Goal: Task Accomplishment & Management: Manage account settings

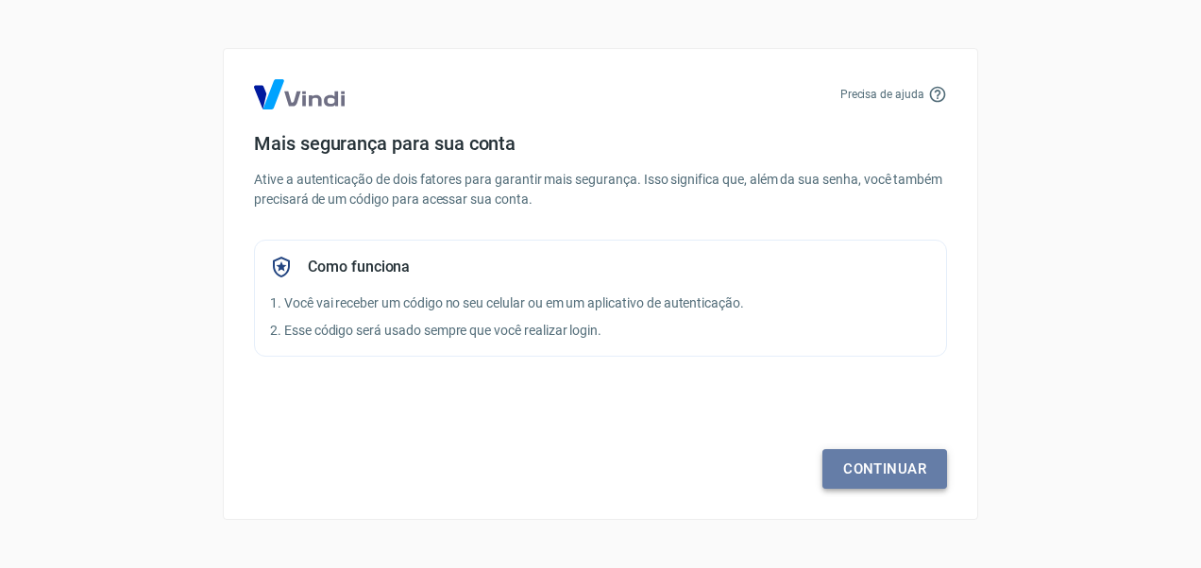
click at [876, 461] on link "Continuar" at bounding box center [884, 469] width 125 height 40
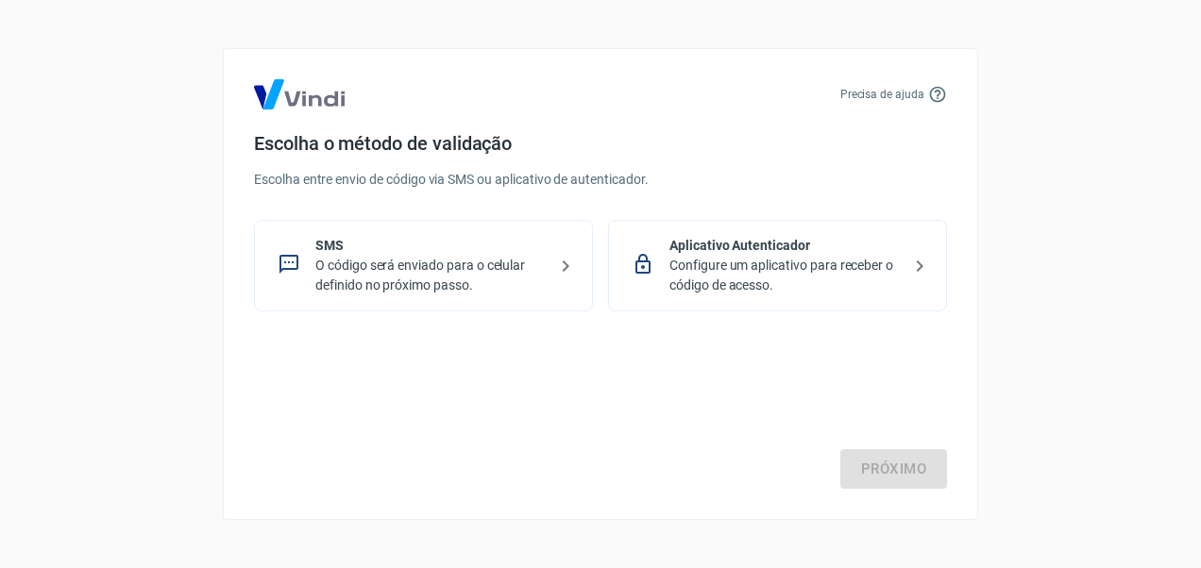
click at [841, 271] on p "Configure um aplicativo para receber o código de acesso." at bounding box center [784, 276] width 231 height 40
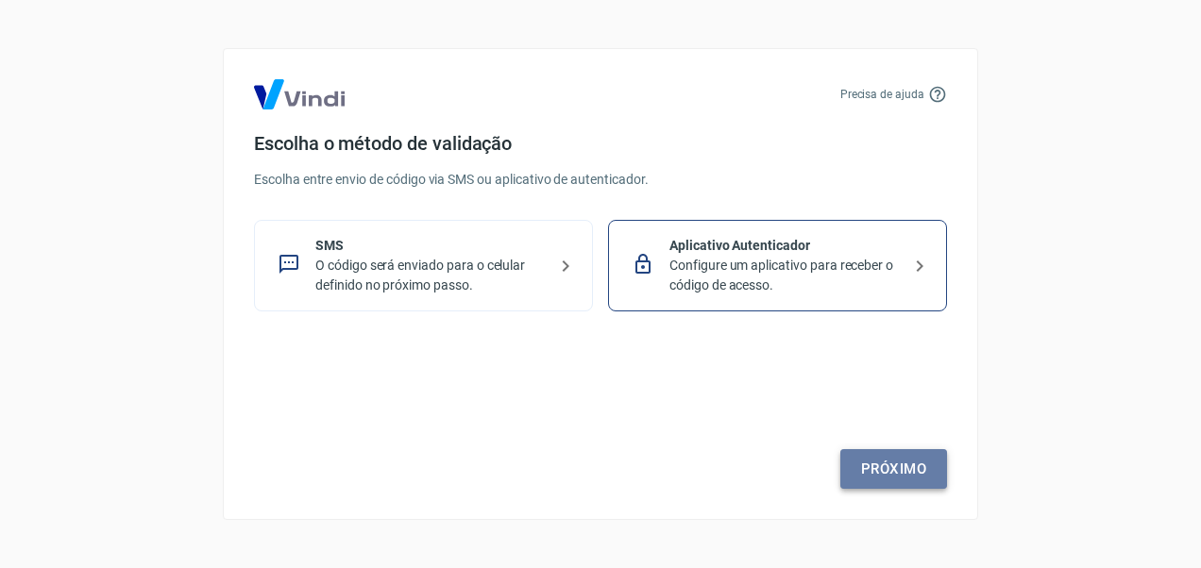
click at [917, 463] on link "Próximo" at bounding box center [893, 469] width 107 height 40
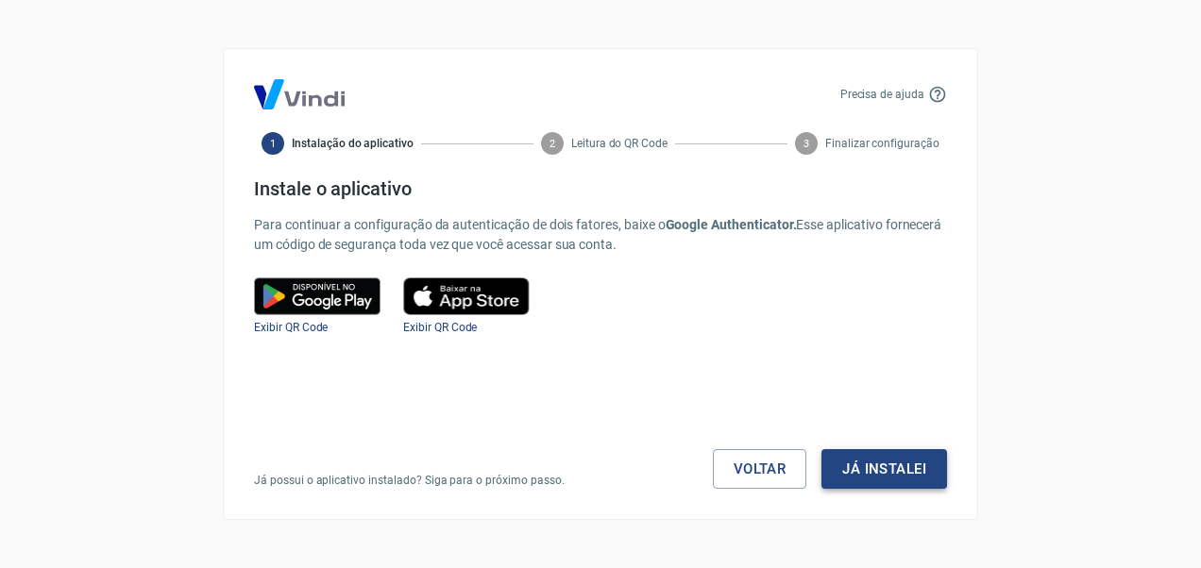
click at [908, 473] on button "Já instalei" at bounding box center [884, 469] width 126 height 40
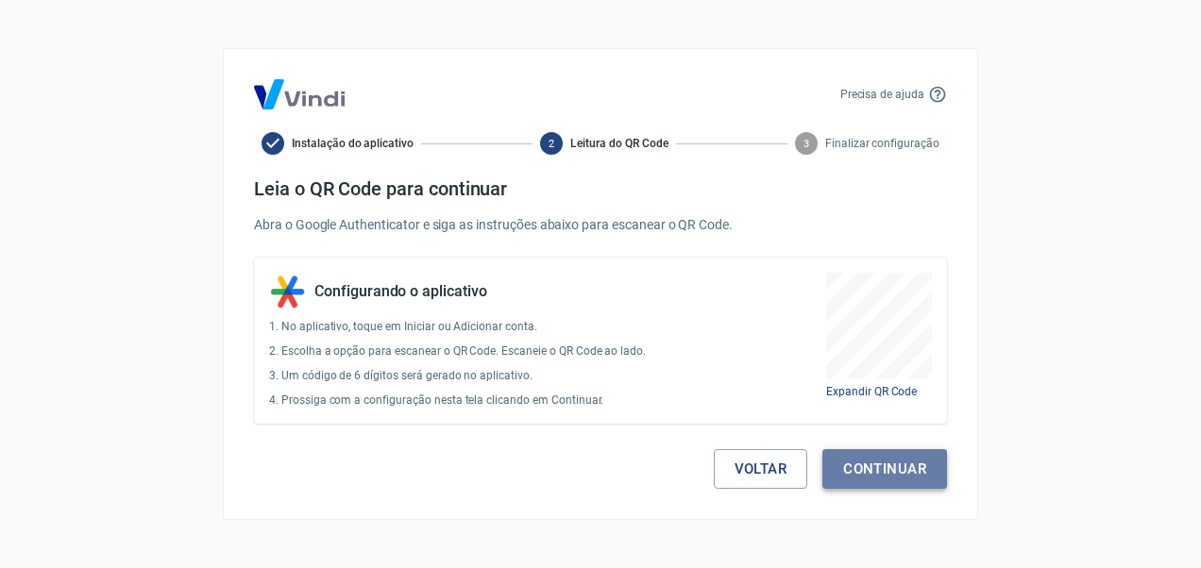
click at [886, 474] on button "Continuar" at bounding box center [884, 469] width 125 height 40
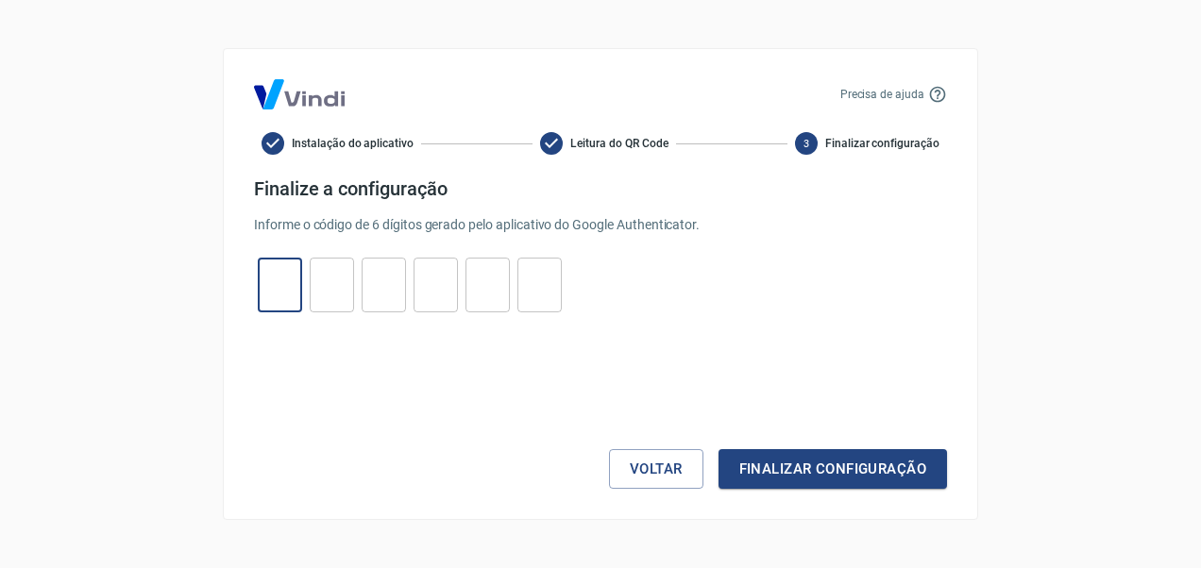
click at [283, 295] on input "tel" at bounding box center [280, 285] width 44 height 41
type input "3"
type input "0"
type input "6"
type input "7"
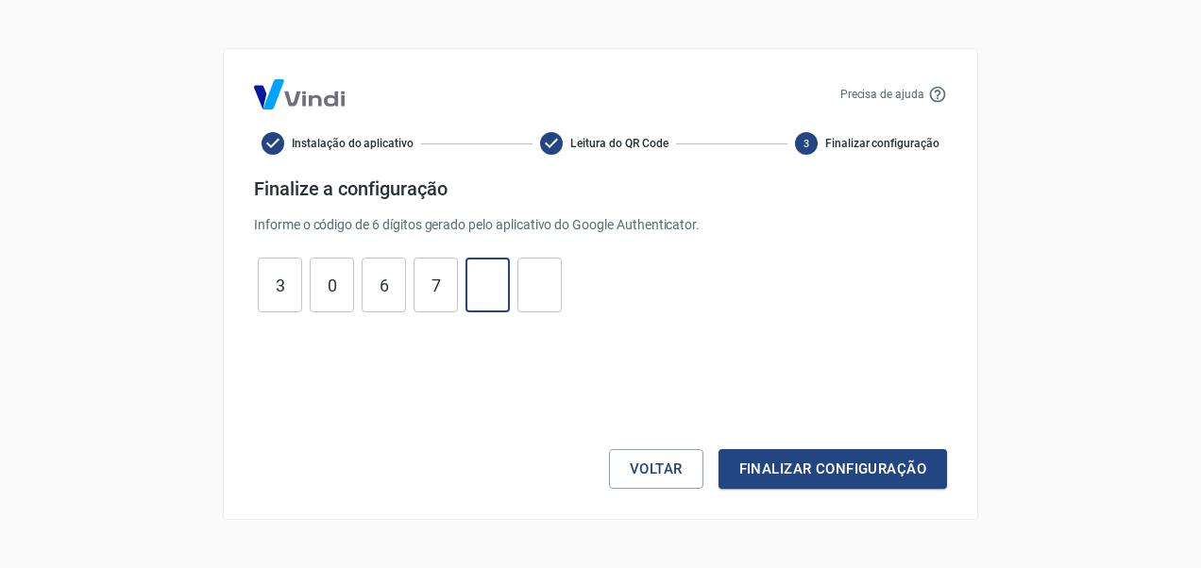
type input "4"
type input "5"
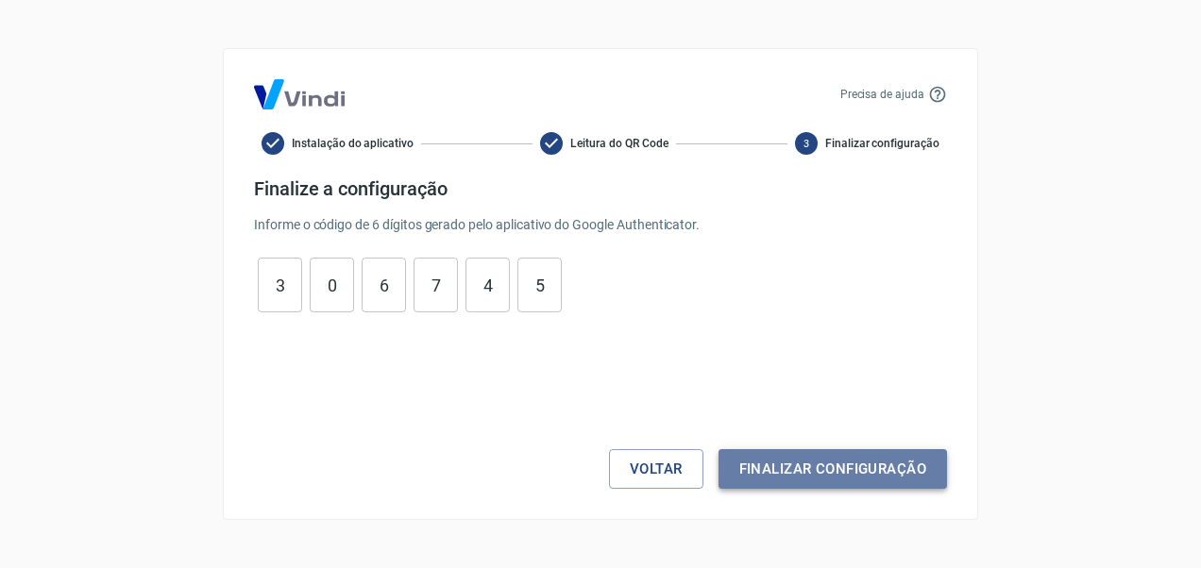
click at [821, 461] on button "Finalizar configuração" at bounding box center [832, 469] width 228 height 40
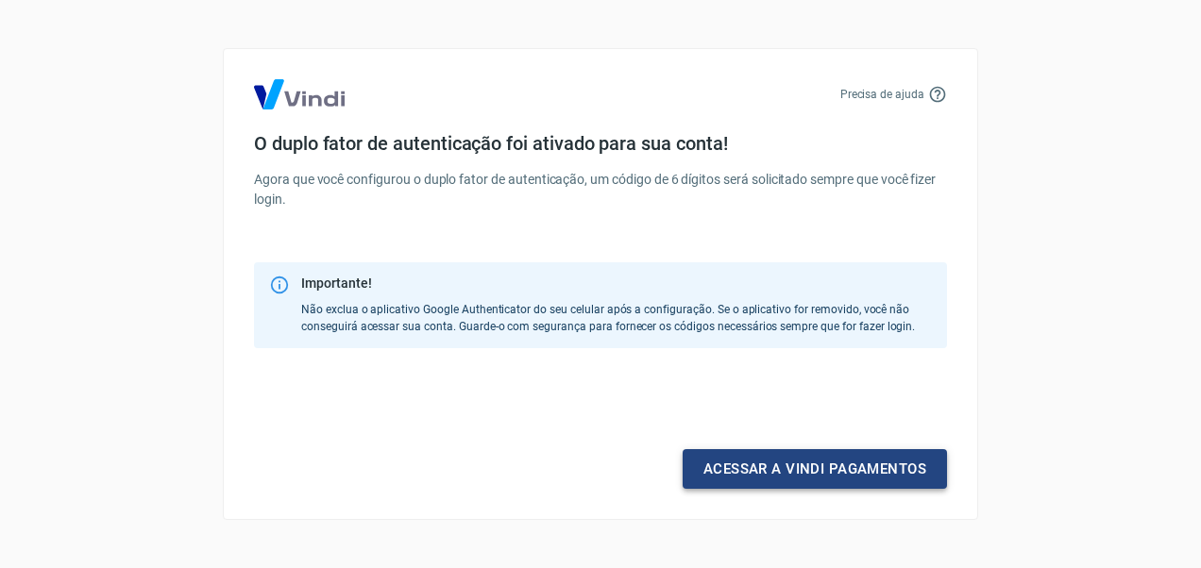
click at [821, 461] on link "Acessar a Vindi pagamentos" at bounding box center [815, 469] width 264 height 40
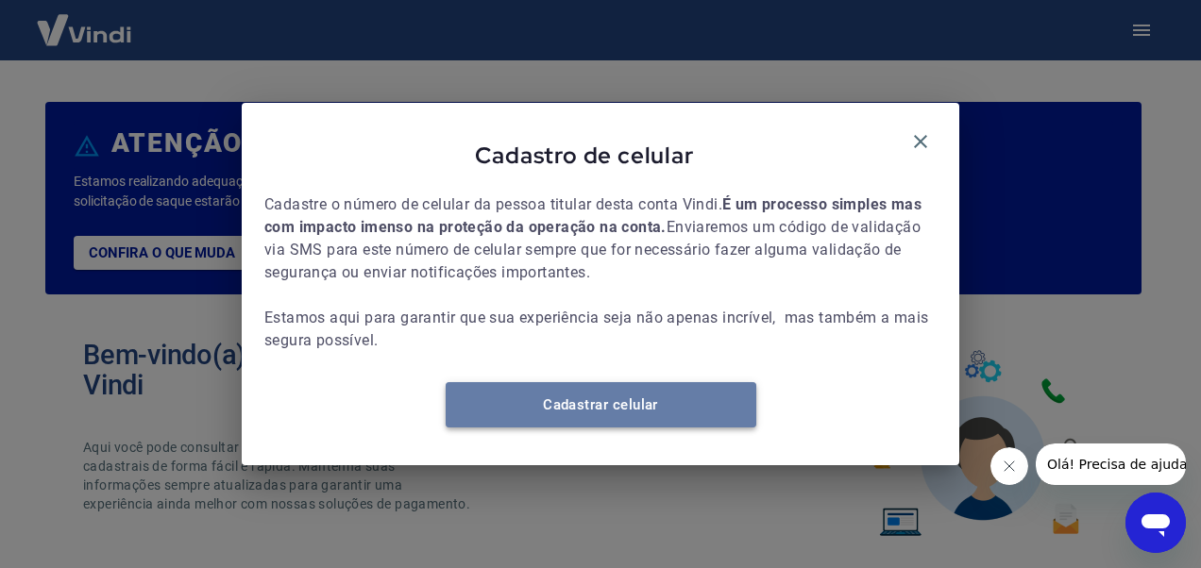
click at [564, 415] on link "Cadastrar celular" at bounding box center [601, 404] width 311 height 45
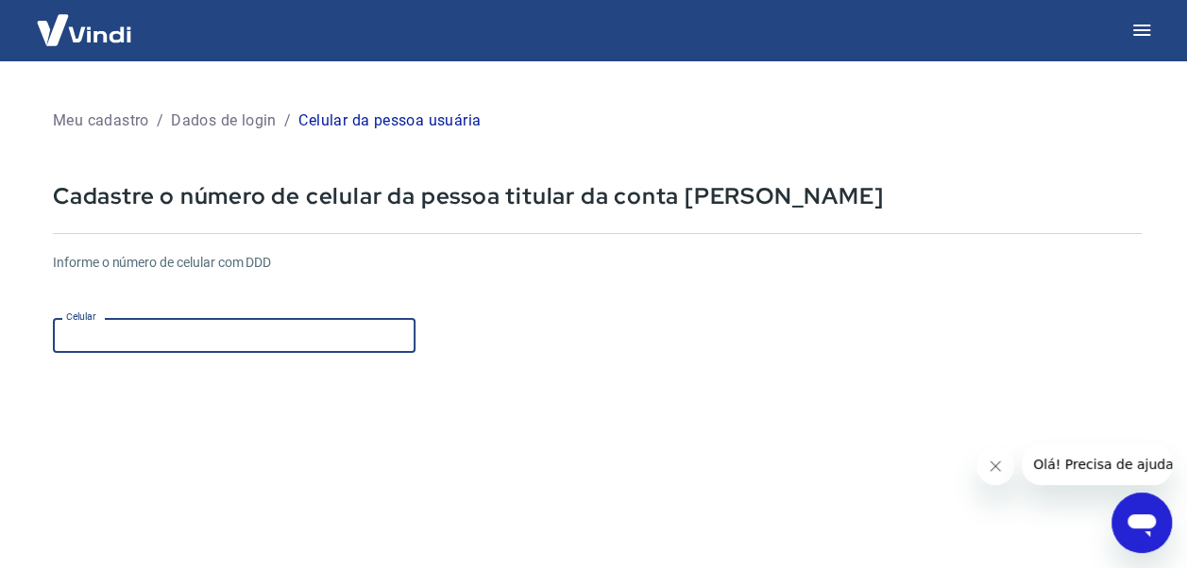
click at [264, 335] on input "Celular" at bounding box center [234, 335] width 363 height 35
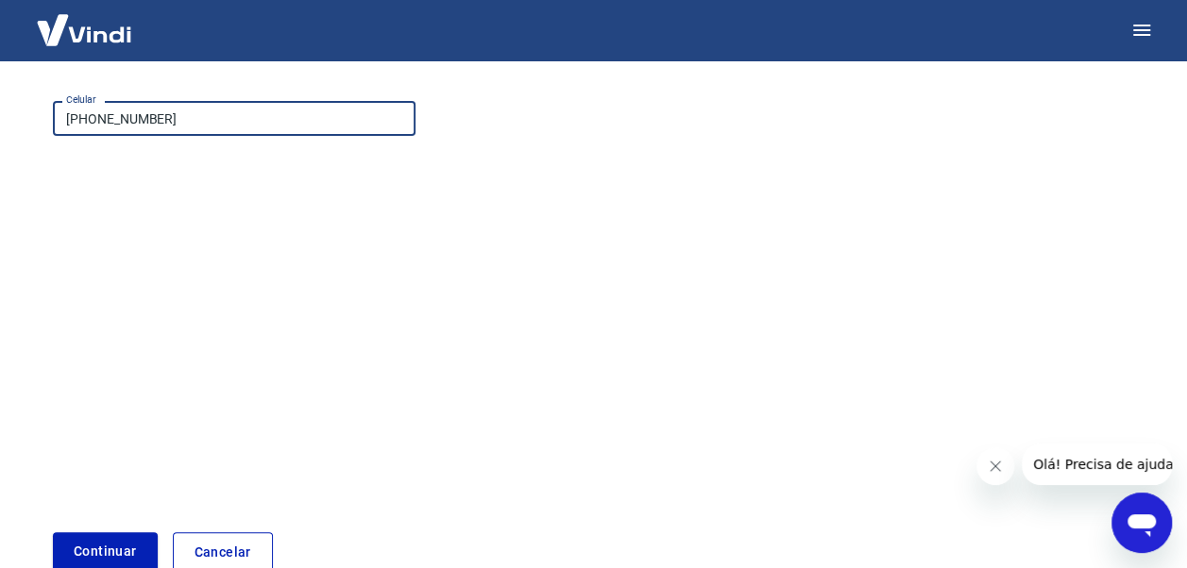
scroll to position [236, 0]
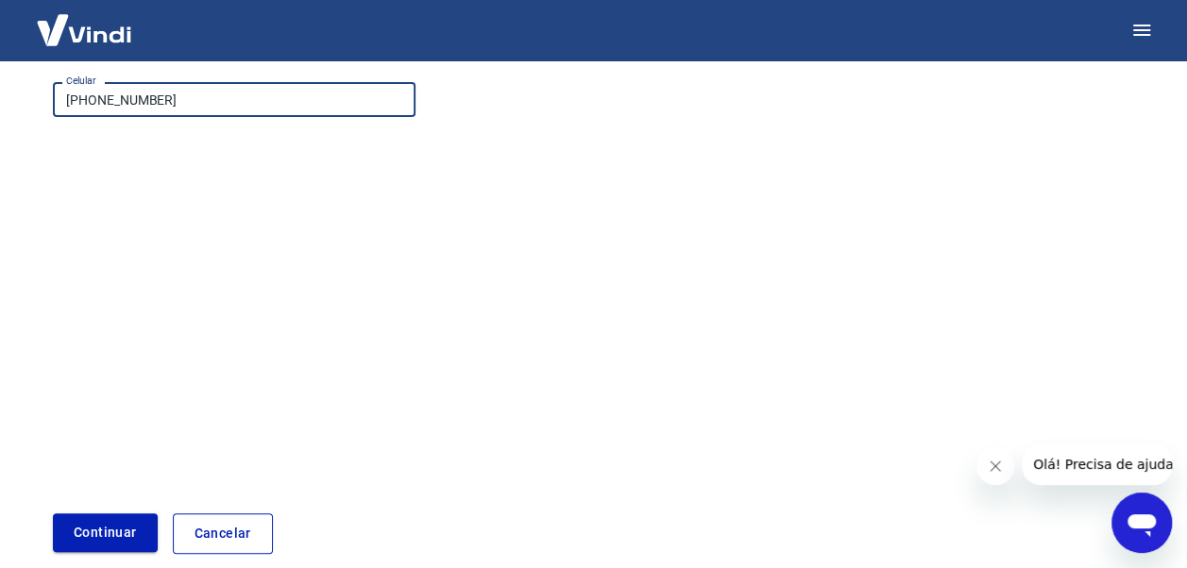
type input "[PHONE_NUMBER]"
click at [119, 534] on button "Continuar" at bounding box center [105, 533] width 105 height 39
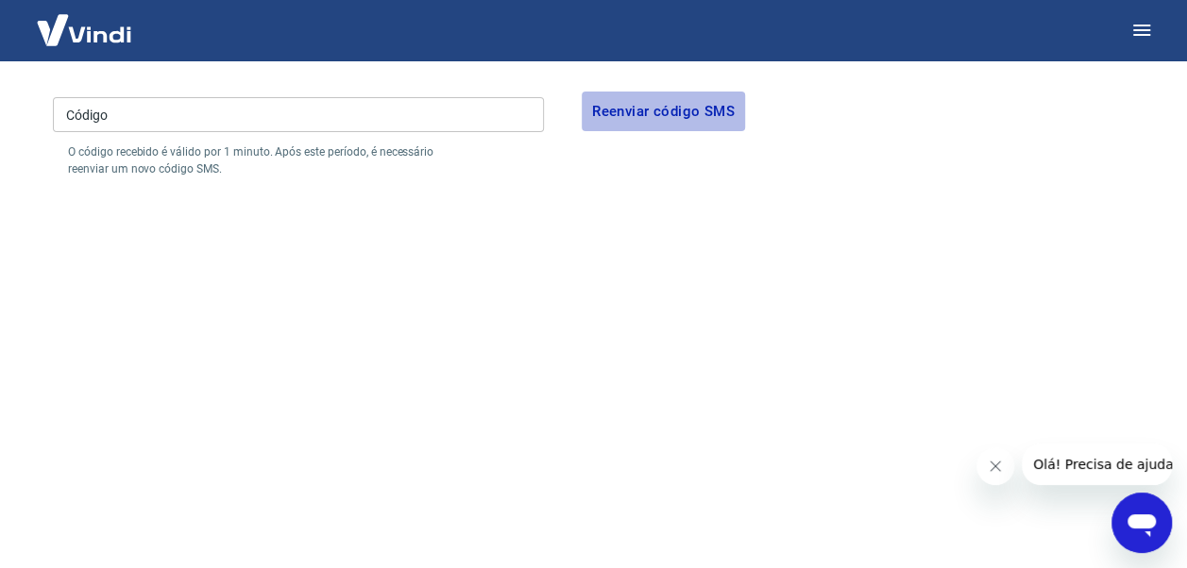
click at [657, 97] on button "Reenviar código SMS" at bounding box center [663, 112] width 163 height 40
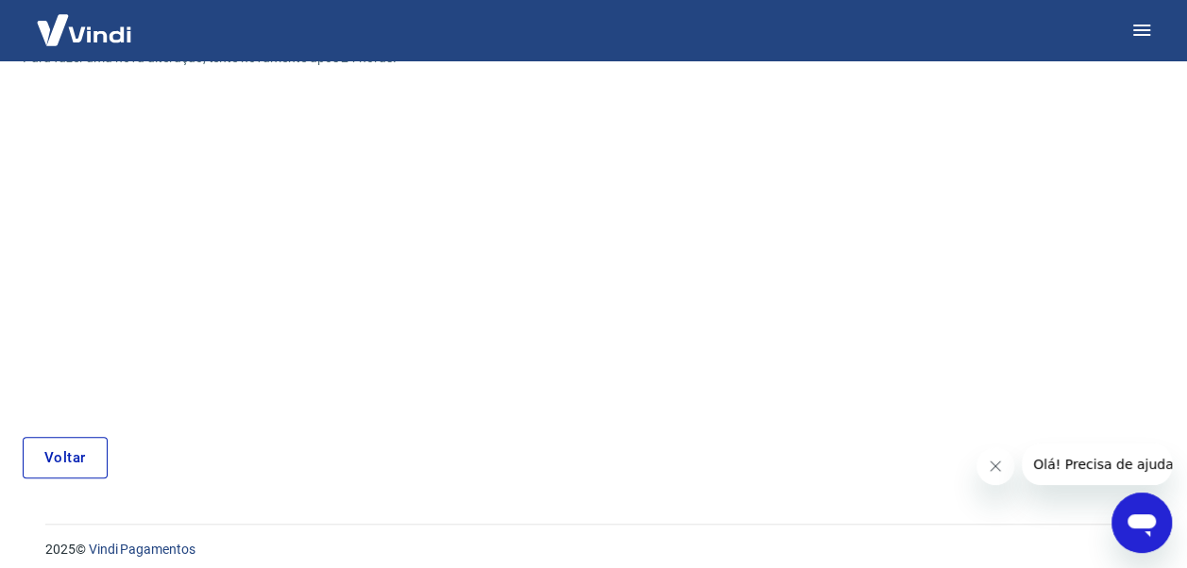
scroll to position [220, 0]
click at [87, 451] on link "Voltar" at bounding box center [65, 456] width 85 height 42
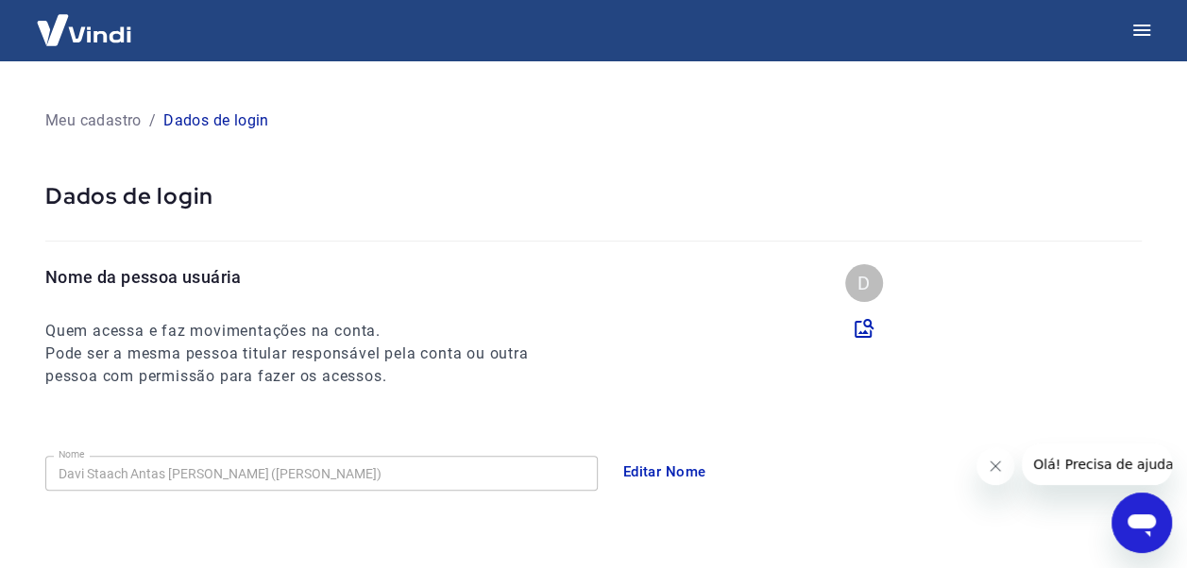
click at [110, 49] on img at bounding box center [84, 30] width 123 height 58
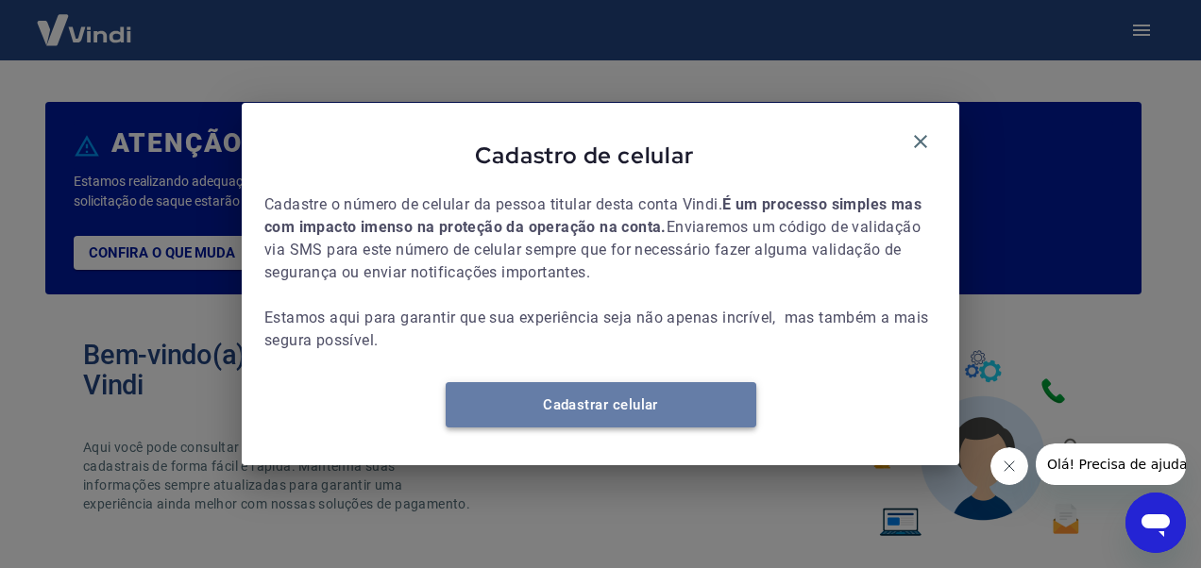
click at [638, 402] on link "Cadastrar celular" at bounding box center [601, 404] width 311 height 45
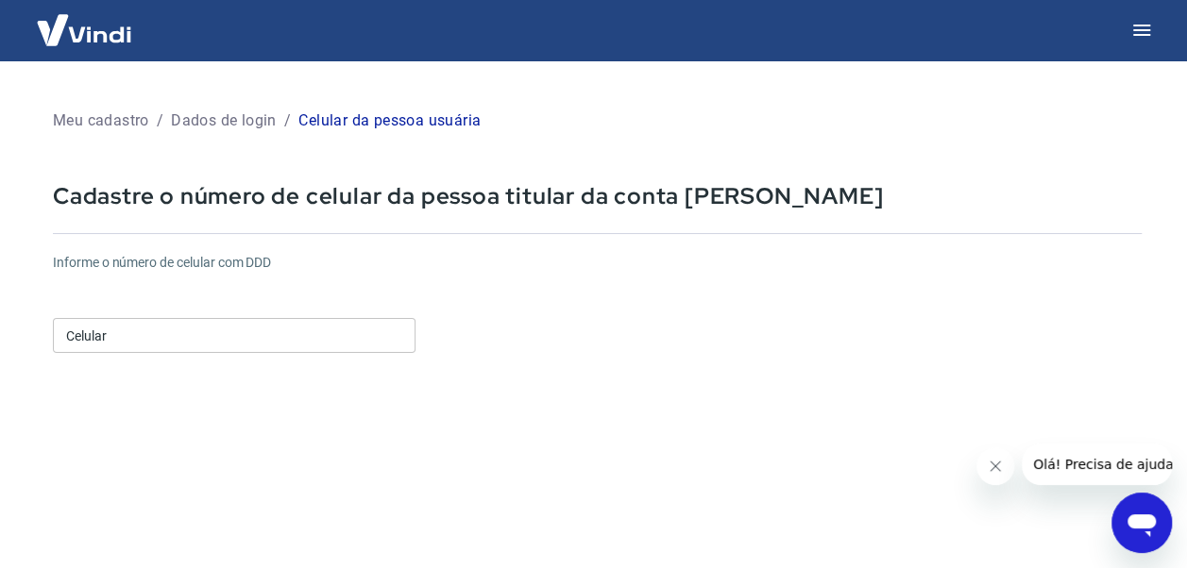
click at [262, 331] on input "Celular" at bounding box center [234, 335] width 363 height 35
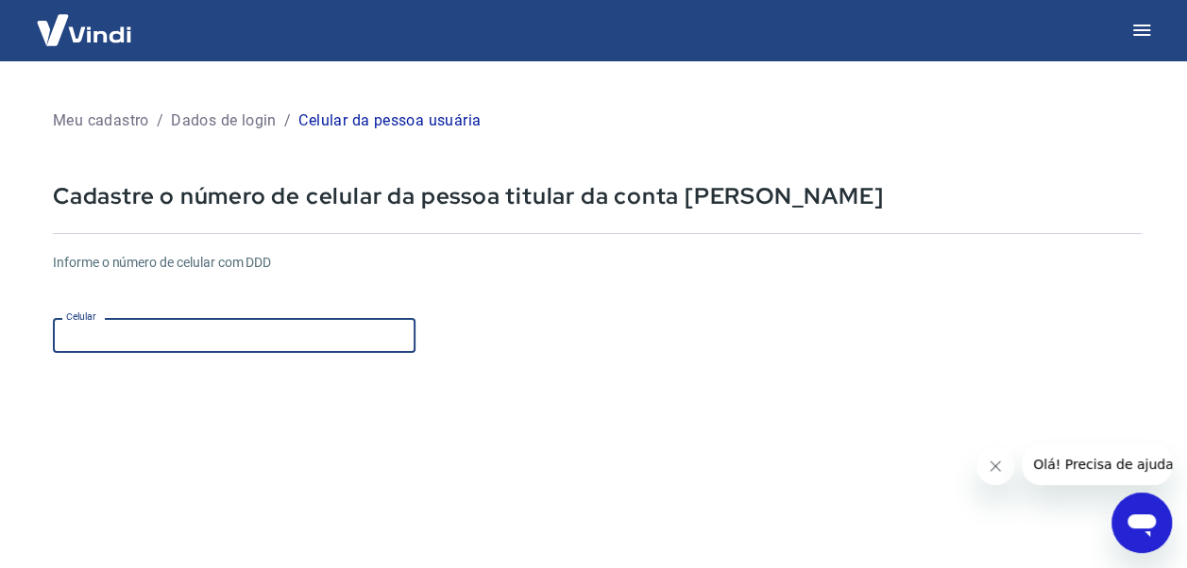
type input "(11) 99637-0572"
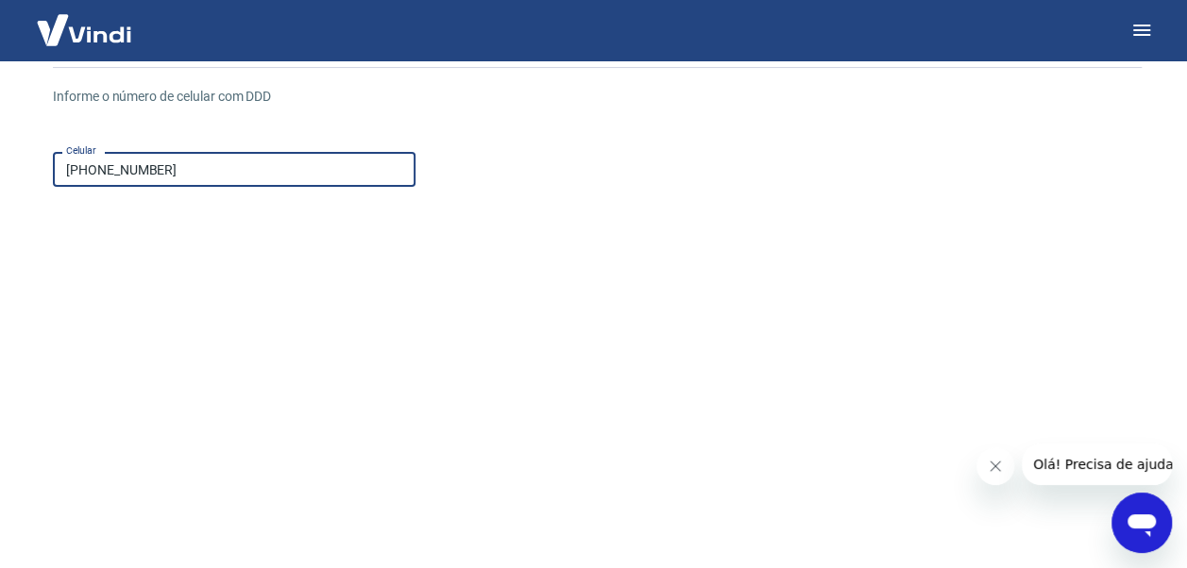
scroll to position [325, 0]
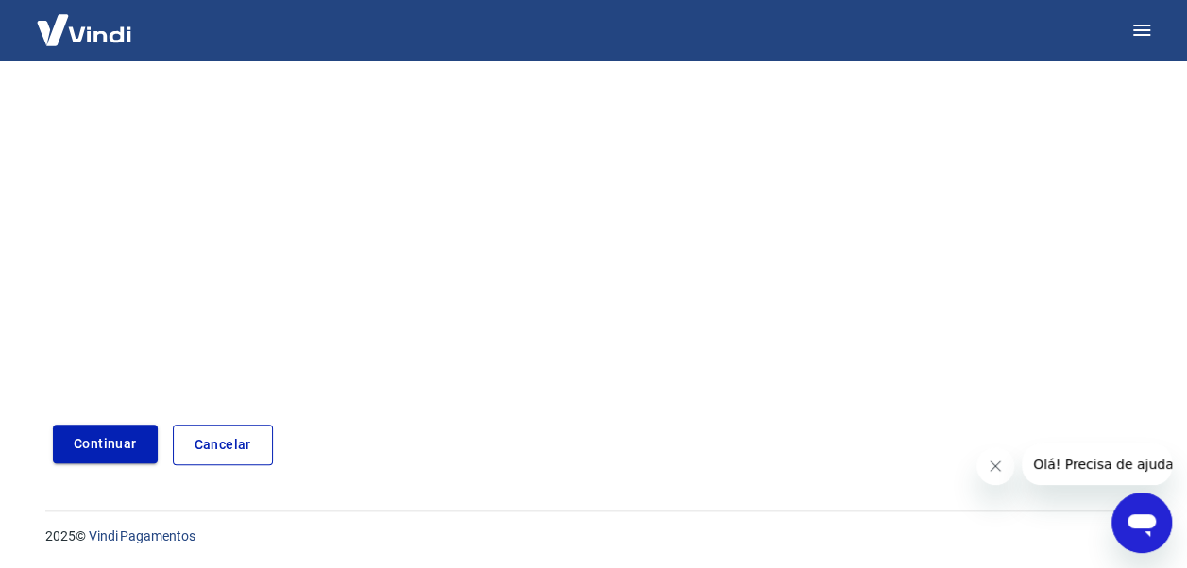
click at [91, 442] on button "Continuar" at bounding box center [105, 444] width 105 height 39
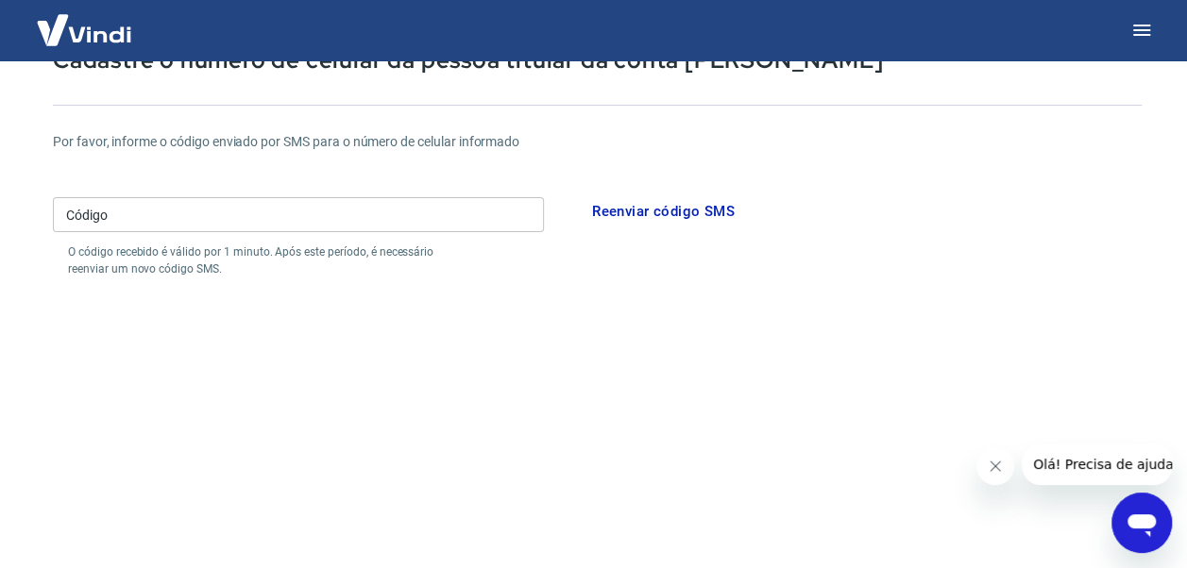
scroll to position [140, 0]
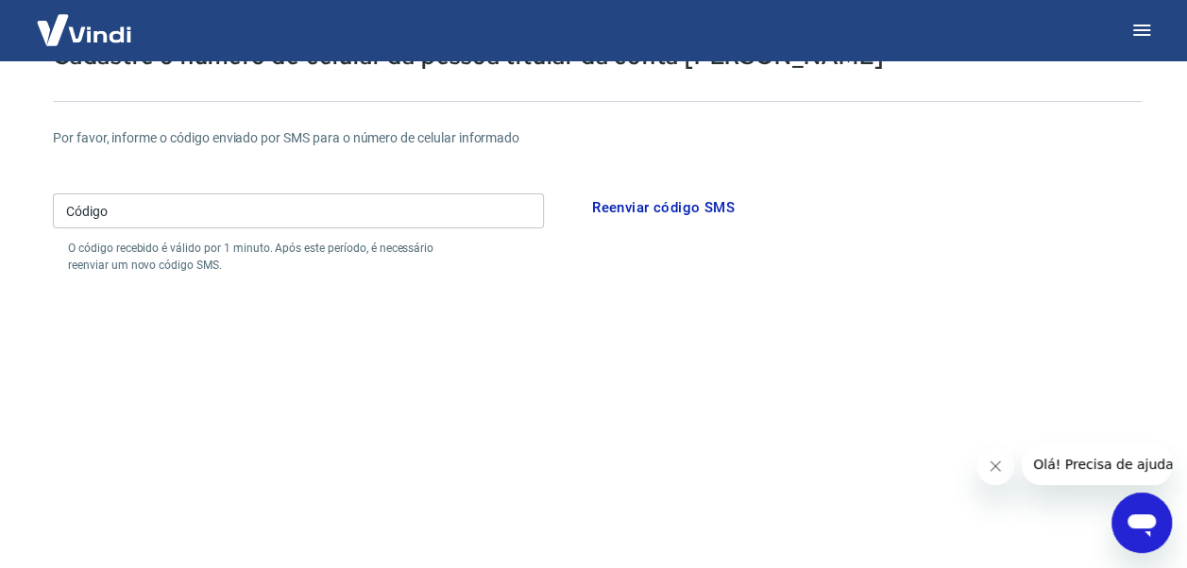
click at [397, 213] on input "Código" at bounding box center [298, 211] width 491 height 35
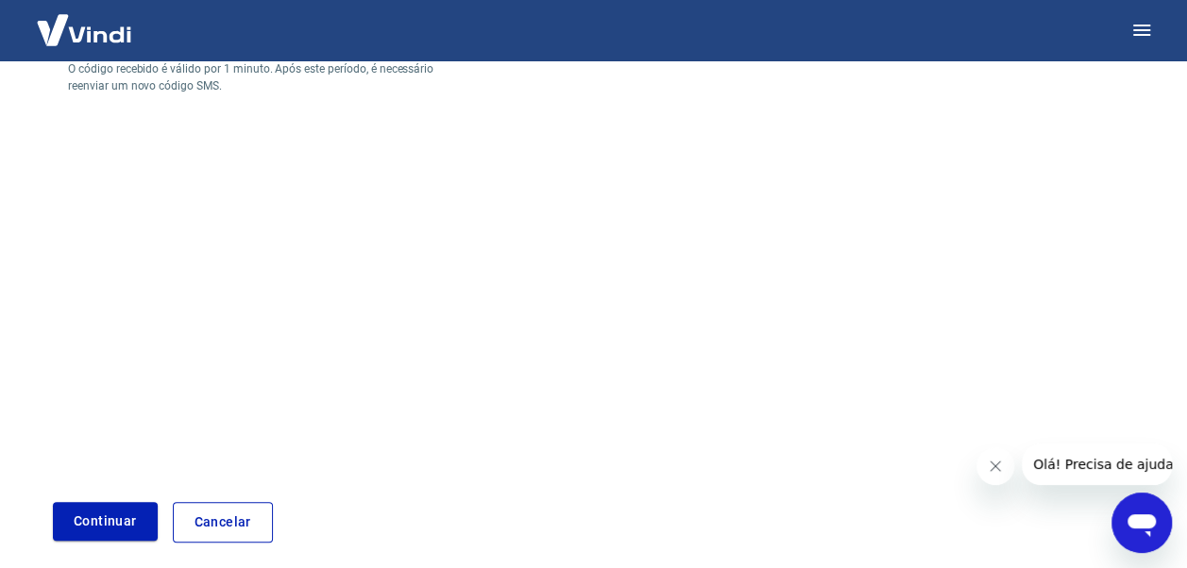
scroll to position [396, 0]
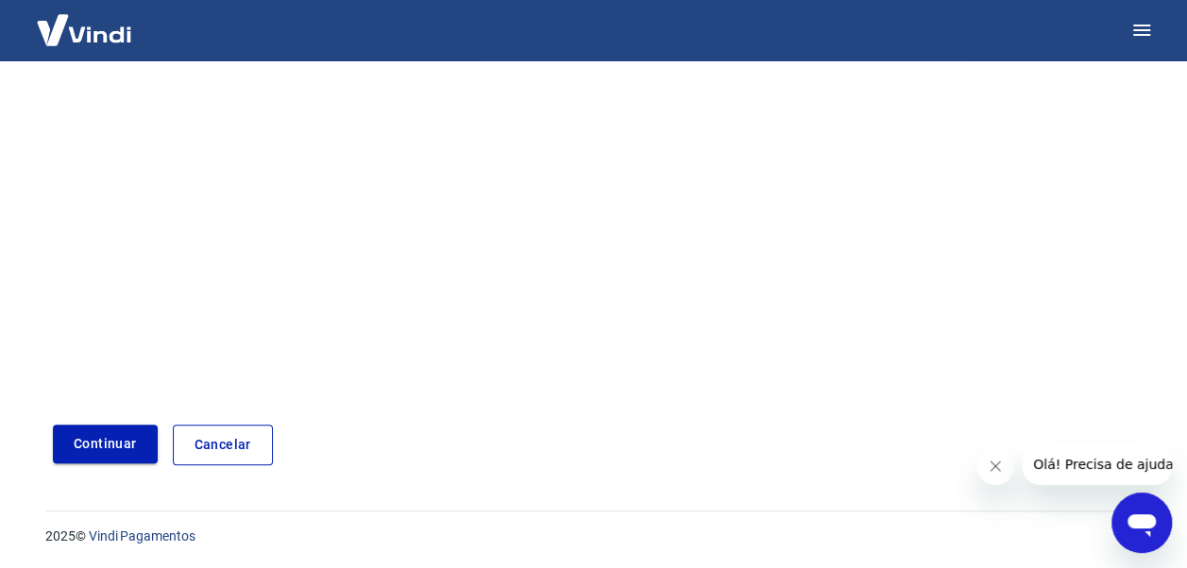
type input "947367"
click at [112, 447] on button "Continuar" at bounding box center [105, 444] width 105 height 39
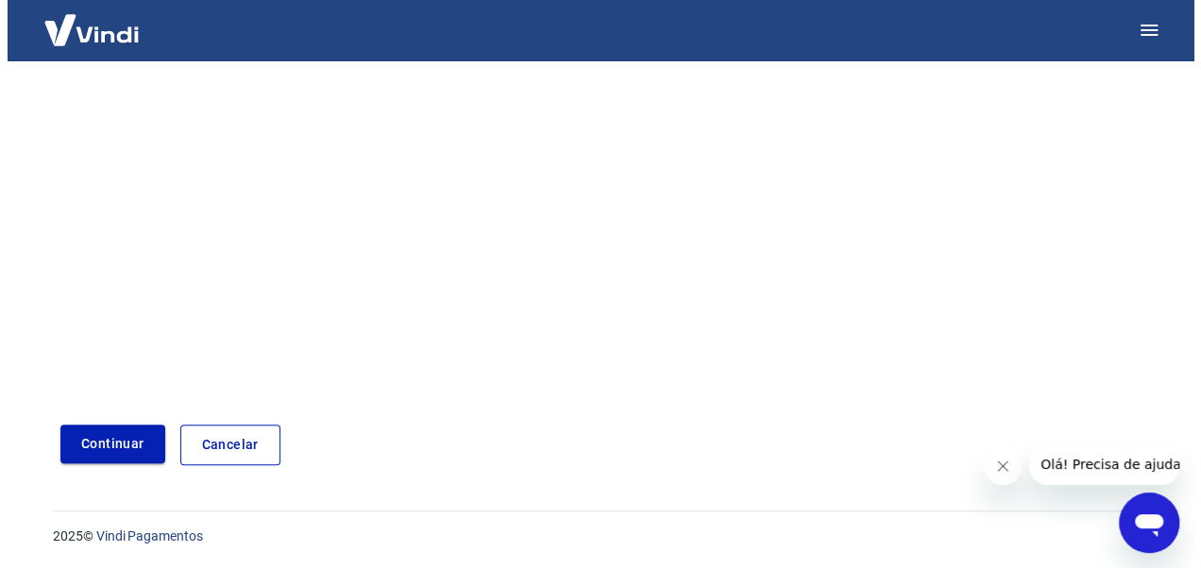
scroll to position [639, 0]
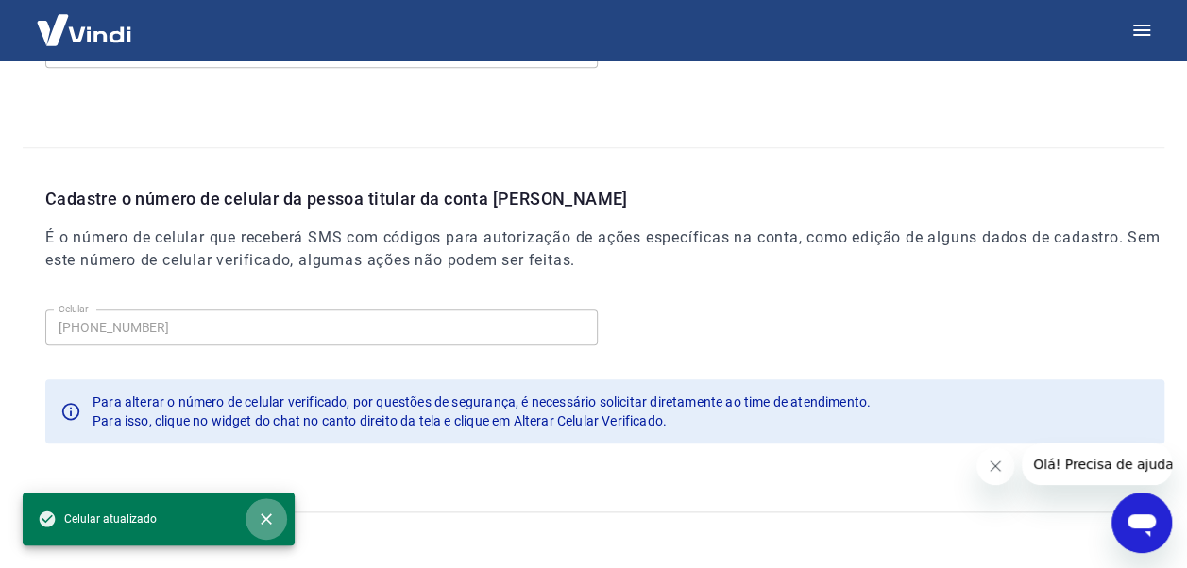
click at [268, 522] on icon "close" at bounding box center [266, 519] width 19 height 19
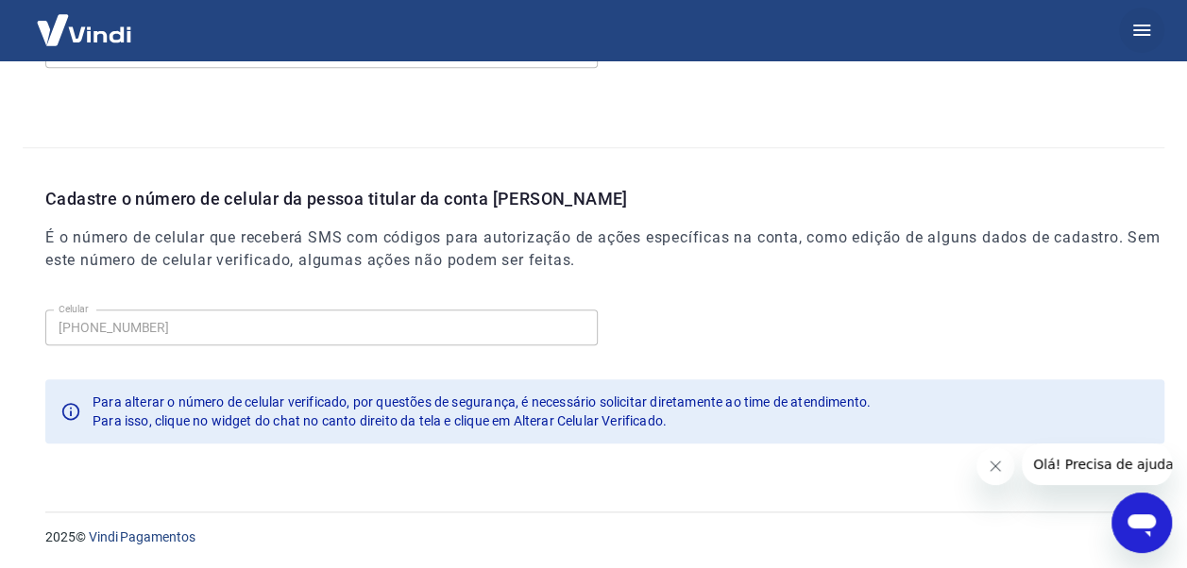
click at [1149, 34] on icon "button" at bounding box center [1141, 30] width 17 height 11
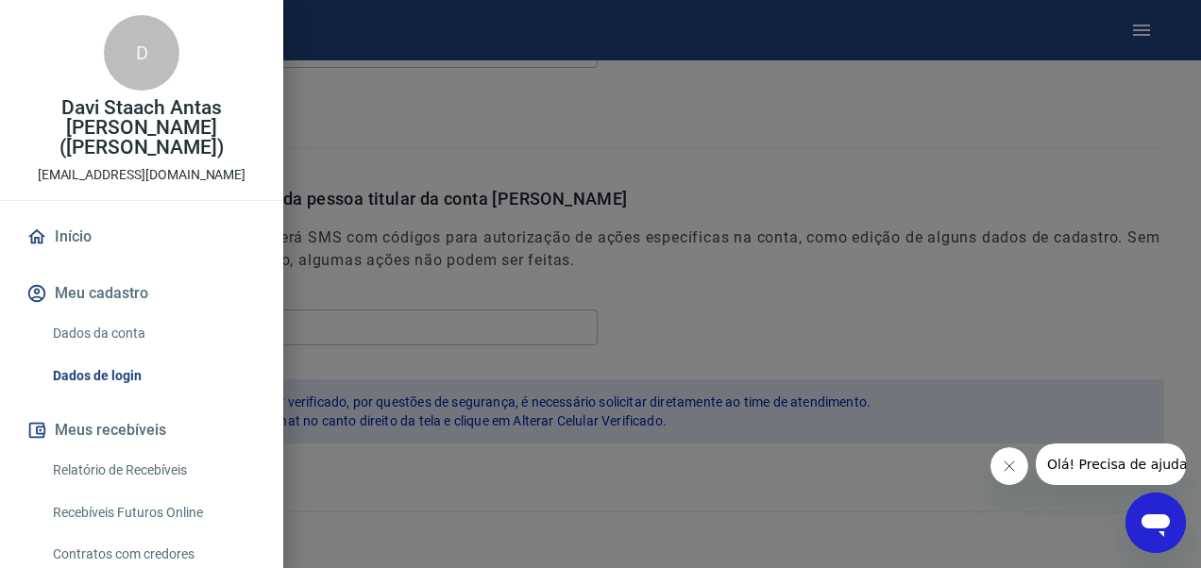
click at [94, 274] on button "Meu cadastro" at bounding box center [142, 294] width 238 height 42
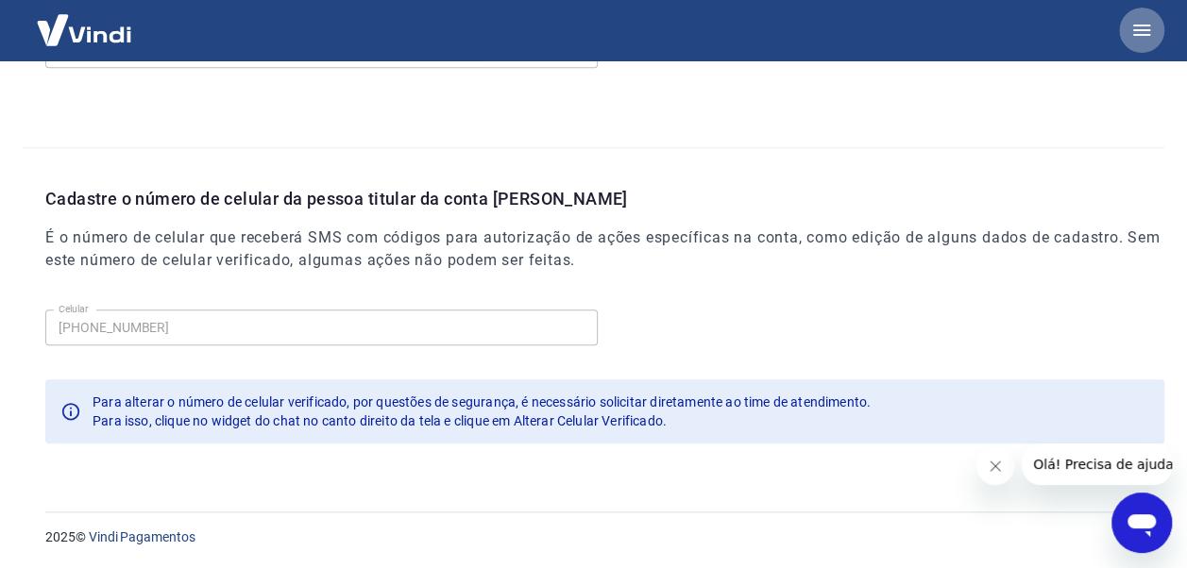
click at [1137, 27] on icon "button" at bounding box center [1141, 30] width 23 height 23
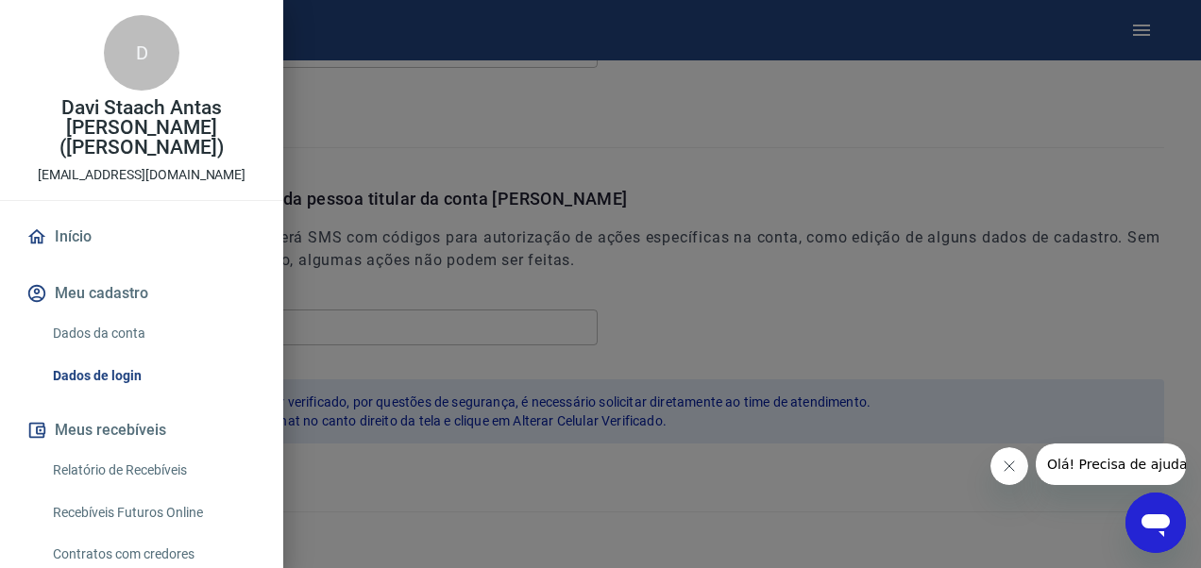
click at [57, 216] on link "Início" at bounding box center [142, 237] width 238 height 42
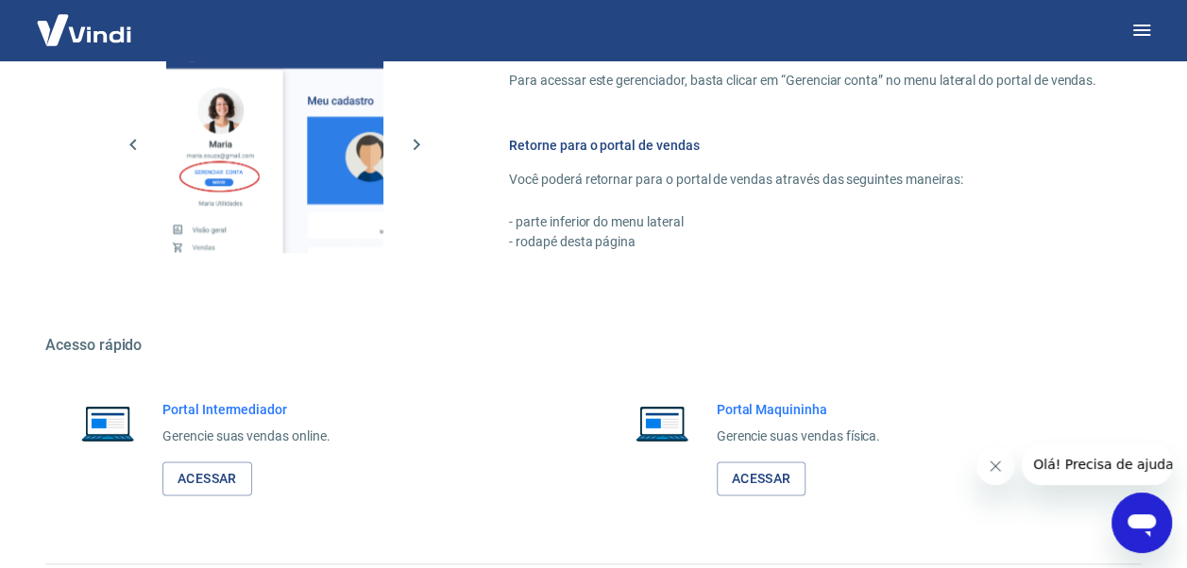
scroll to position [1097, 0]
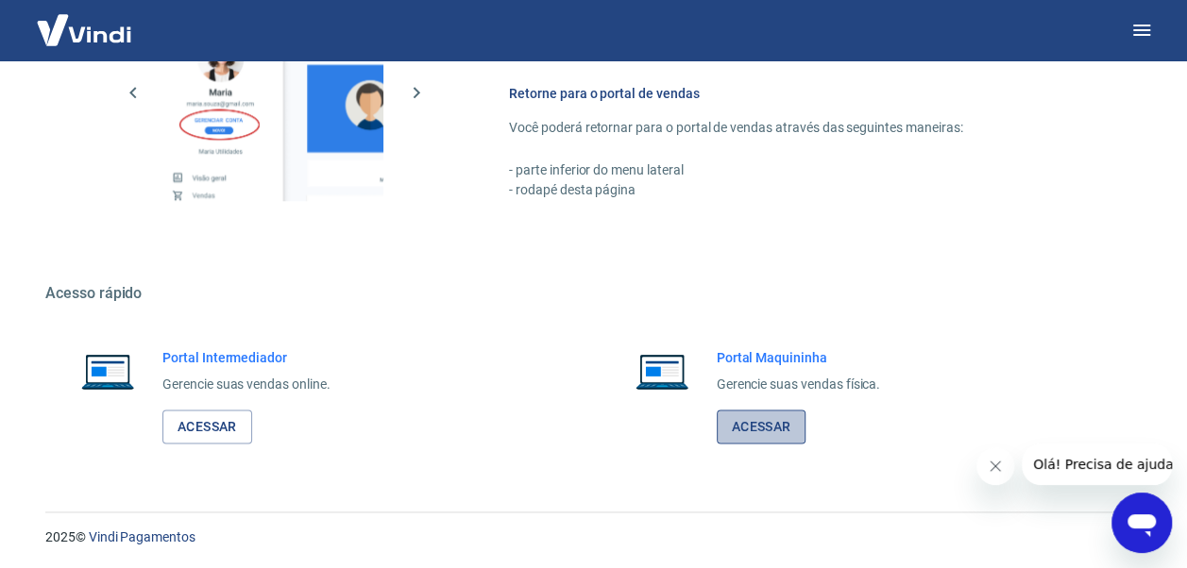
click at [794, 432] on link "Acessar" at bounding box center [762, 427] width 90 height 35
click at [194, 414] on link "Acessar" at bounding box center [207, 427] width 90 height 35
click at [767, 427] on link "Acessar" at bounding box center [762, 427] width 90 height 35
